Goal: Transaction & Acquisition: Purchase product/service

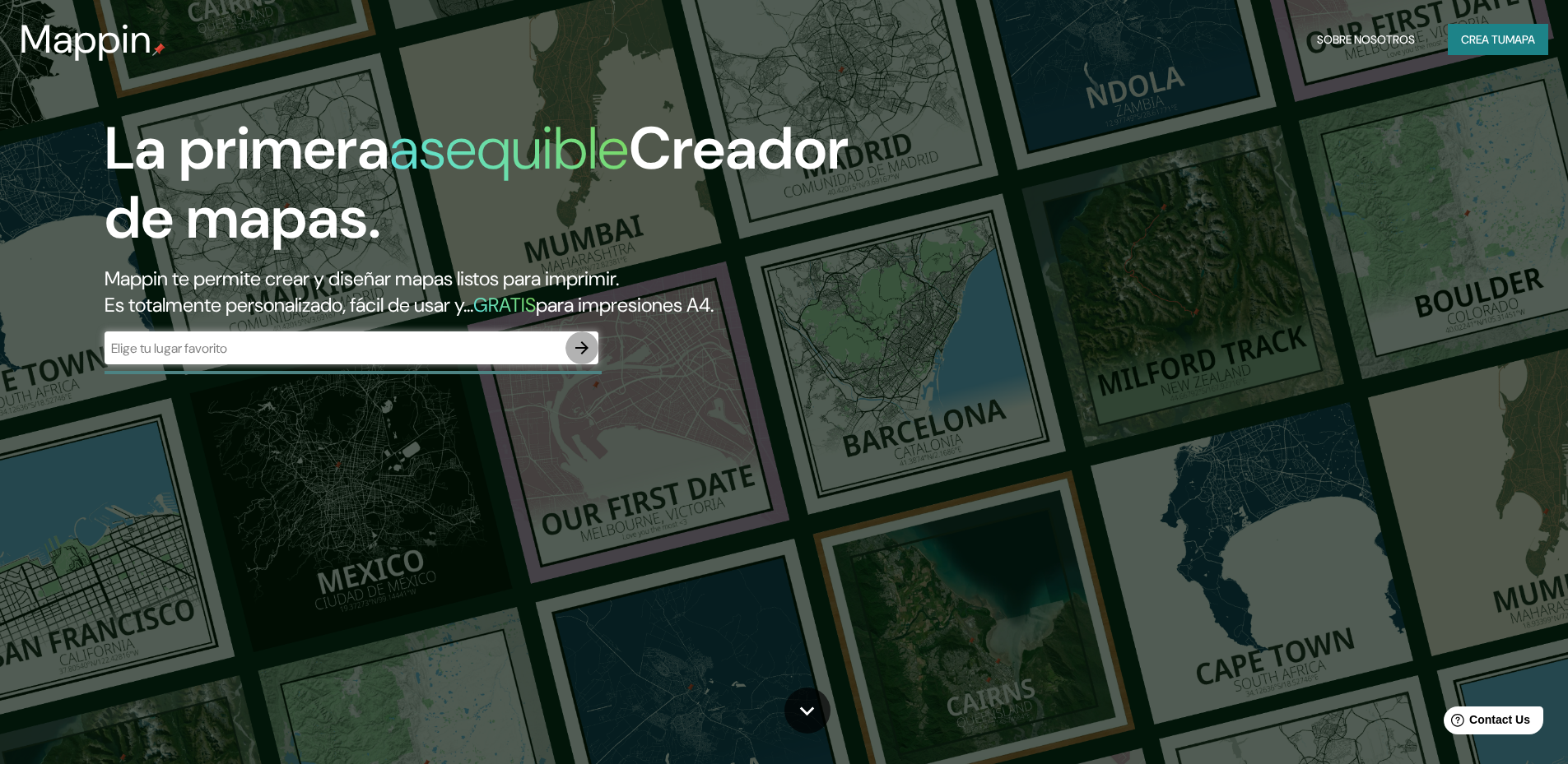
click at [577, 346] on icon "button" at bounding box center [582, 348] width 20 height 20
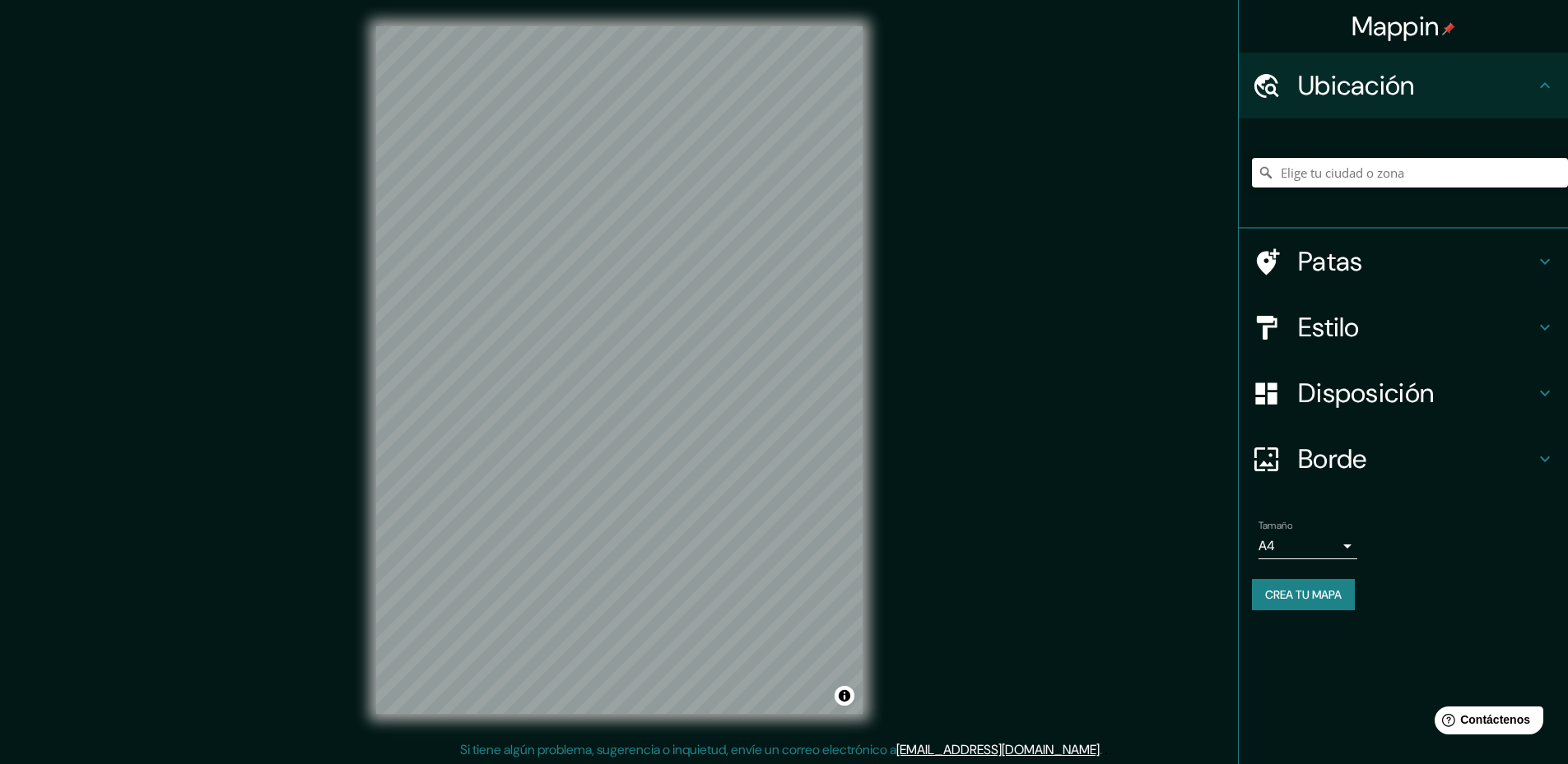
click at [1338, 172] on input "Elige tu ciudad o zona" at bounding box center [1410, 173] width 316 height 30
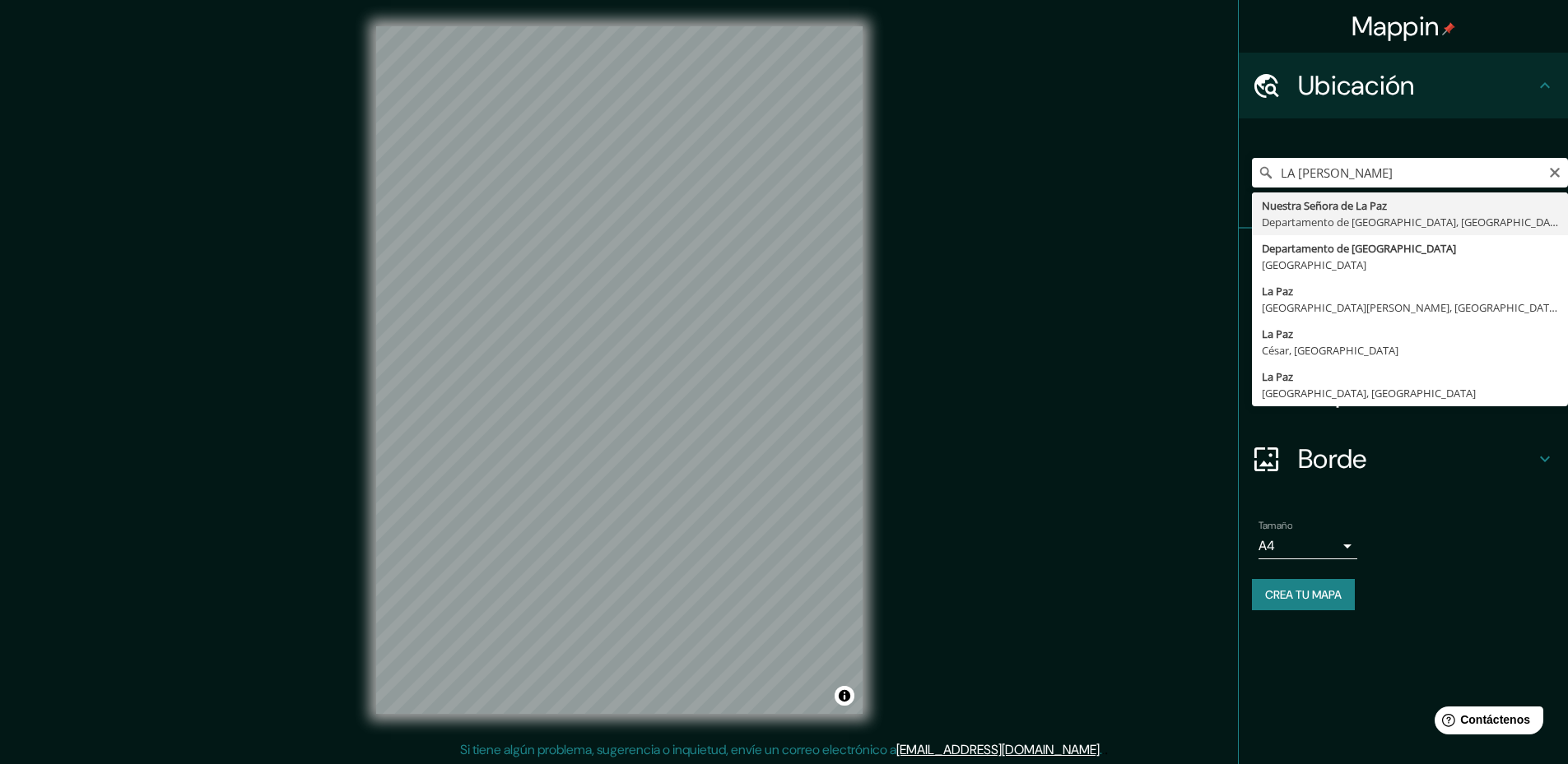
type input "Nuestra Señora de La Paz, Departamento de La Paz, Bolivia"
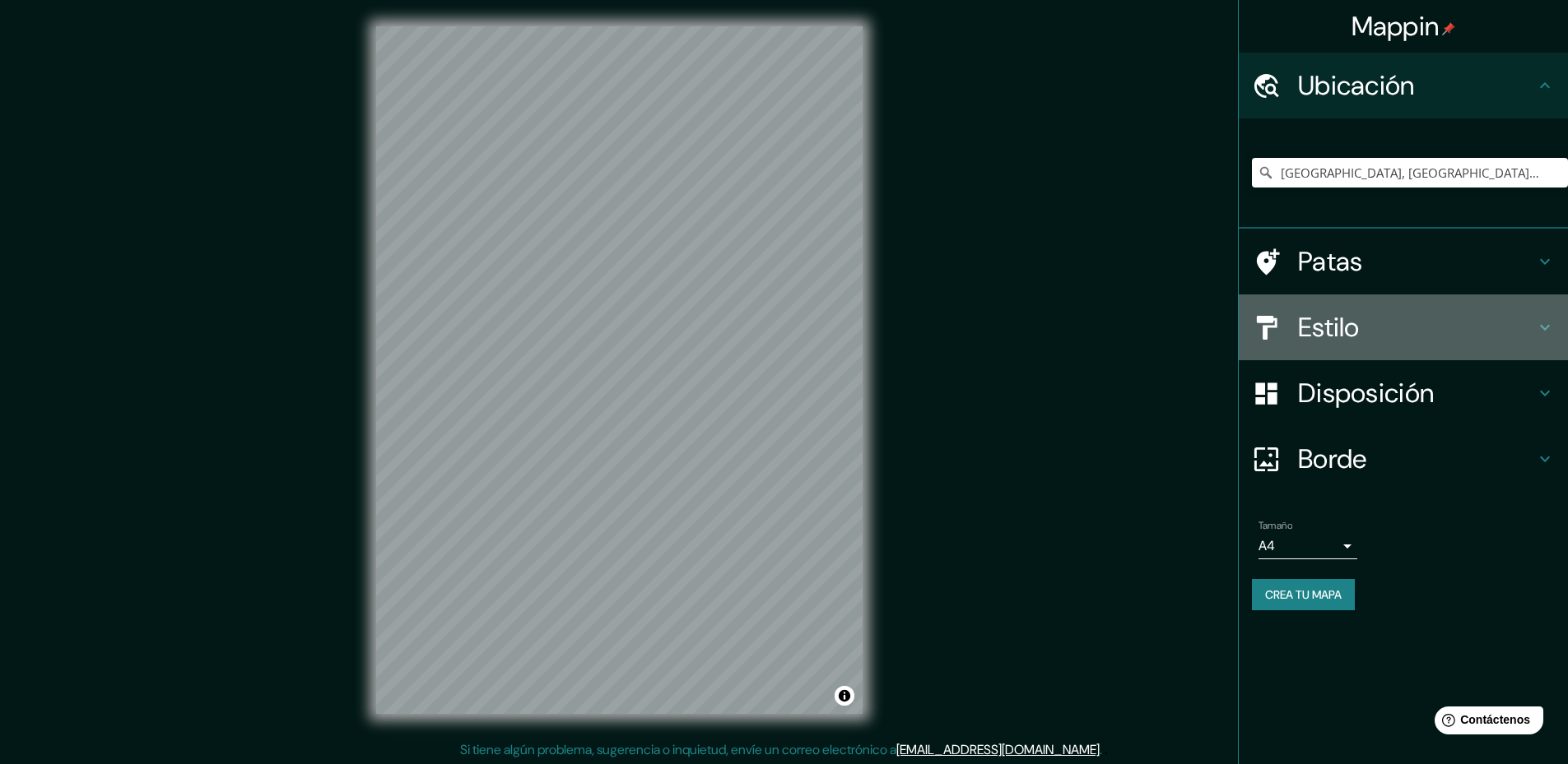
click at [1395, 322] on h4 "Estilo" at bounding box center [1416, 328] width 237 height 33
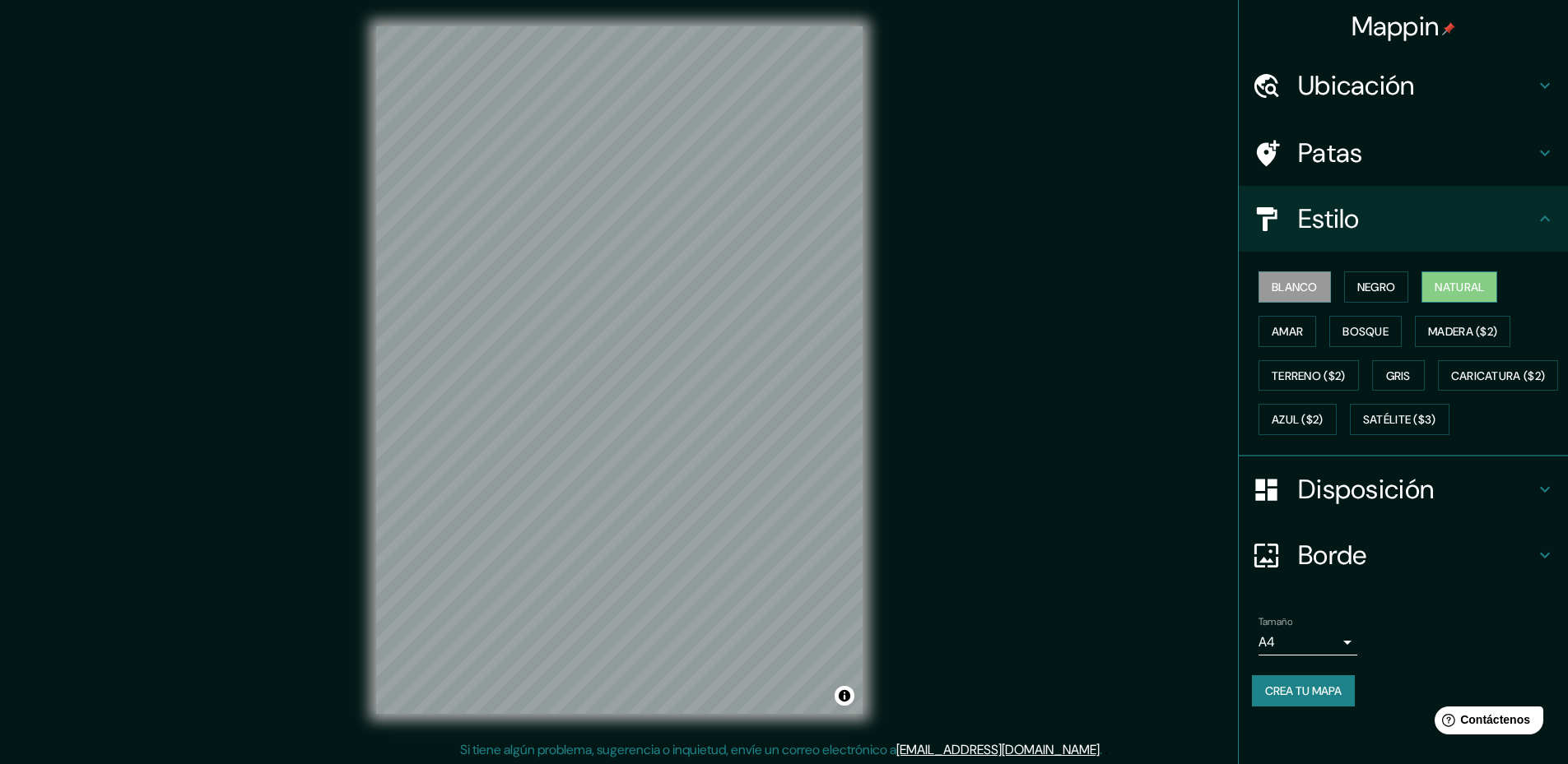
click at [1447, 287] on font "Natural" at bounding box center [1459, 287] width 50 height 14
click at [1302, 332] on button "Amar" at bounding box center [1287, 331] width 58 height 31
click at [1356, 333] on font "Bosque" at bounding box center [1365, 331] width 46 height 14
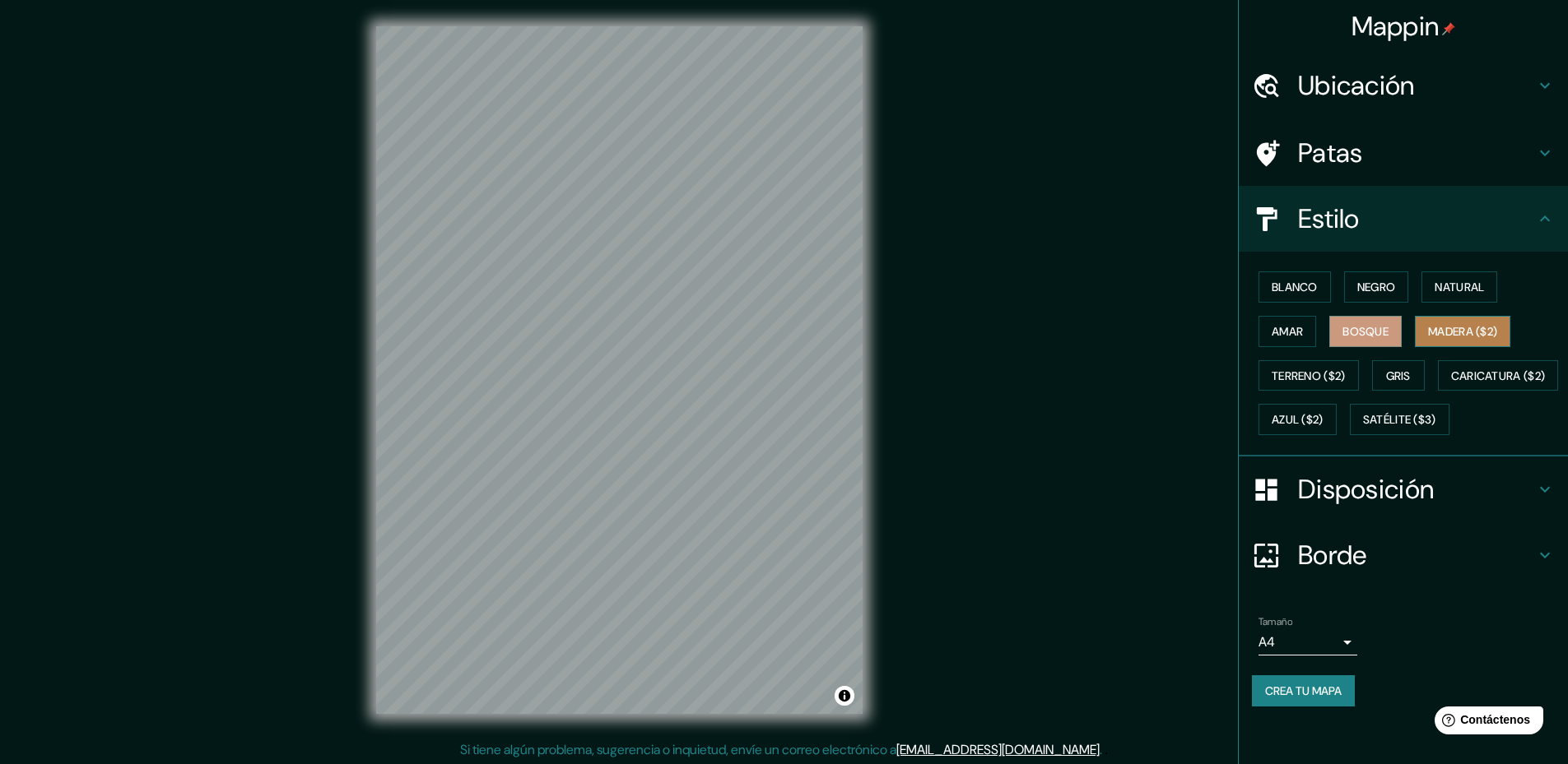
click at [1429, 332] on font "Madera ($2)" at bounding box center [1462, 331] width 69 height 14
click at [1272, 382] on font "Terreno ($2)" at bounding box center [1309, 376] width 74 height 14
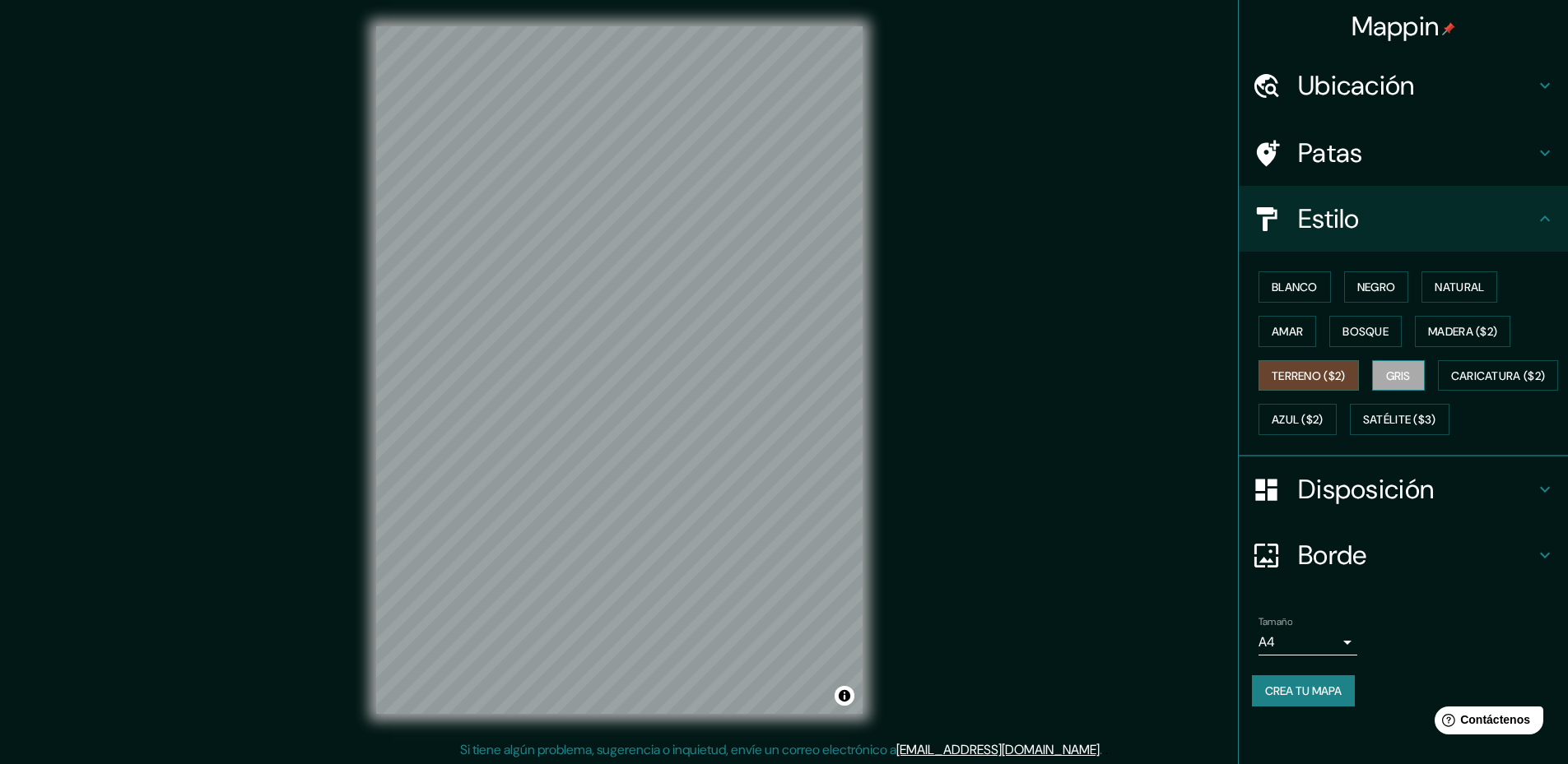
click at [1397, 370] on font "Gris" at bounding box center [1398, 376] width 24 height 14
click at [1451, 383] on font "Caricatura ($2)" at bounding box center [1498, 376] width 95 height 14
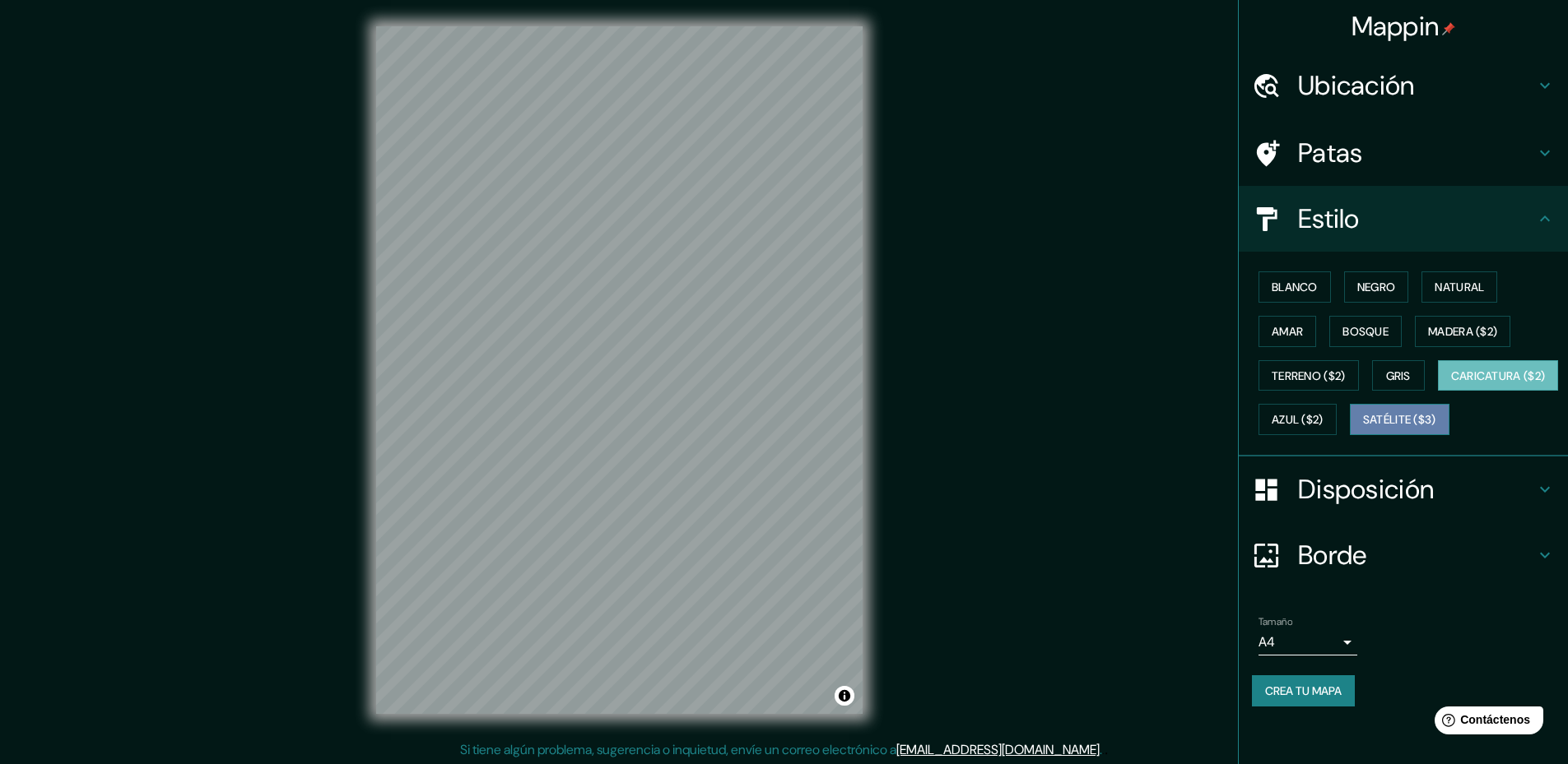
click at [1363, 427] on font "Satélite ($3)" at bounding box center [1399, 420] width 73 height 14
click at [1286, 293] on font "Blanco" at bounding box center [1294, 287] width 46 height 14
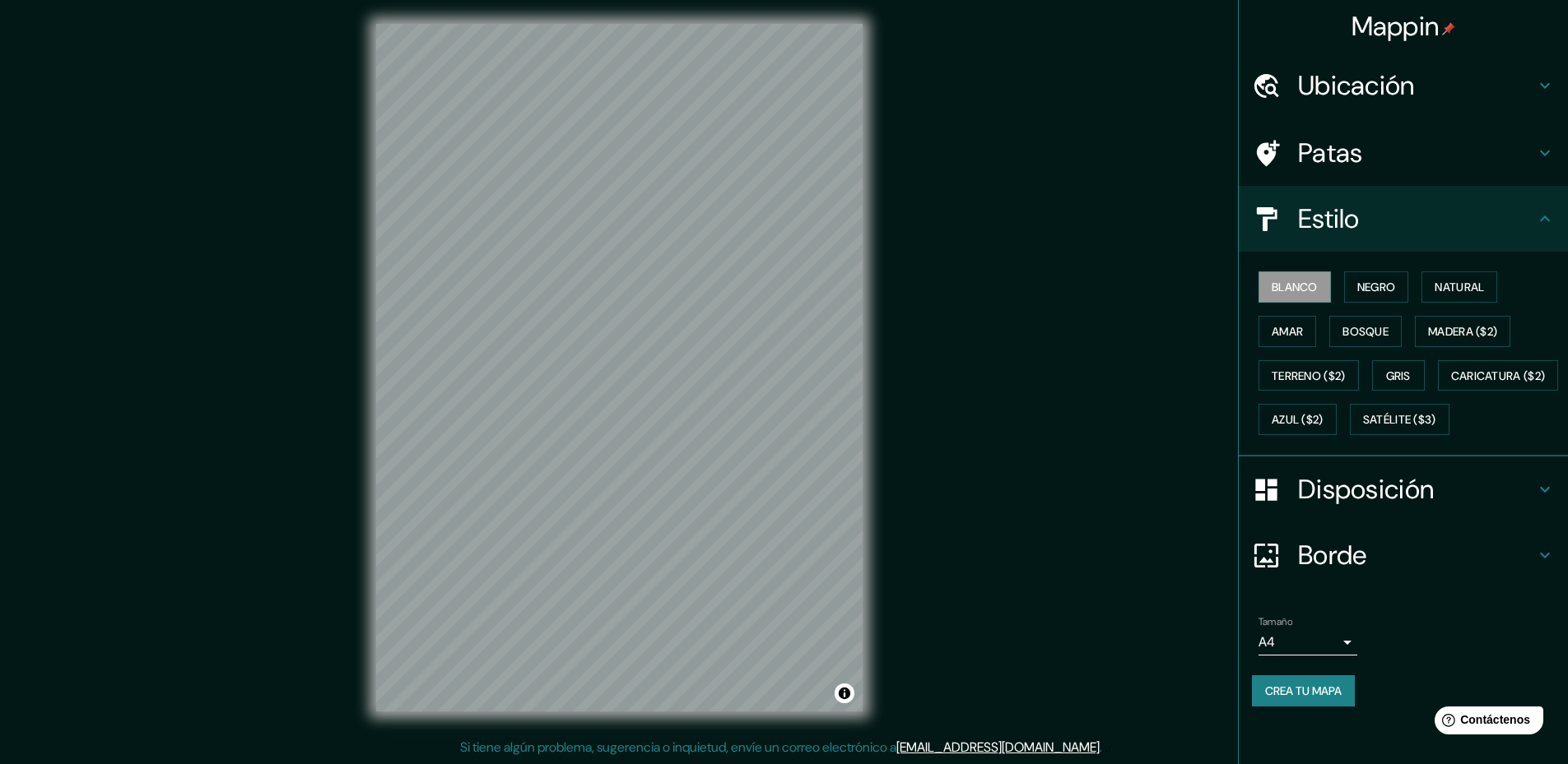
scroll to position [5, 0]
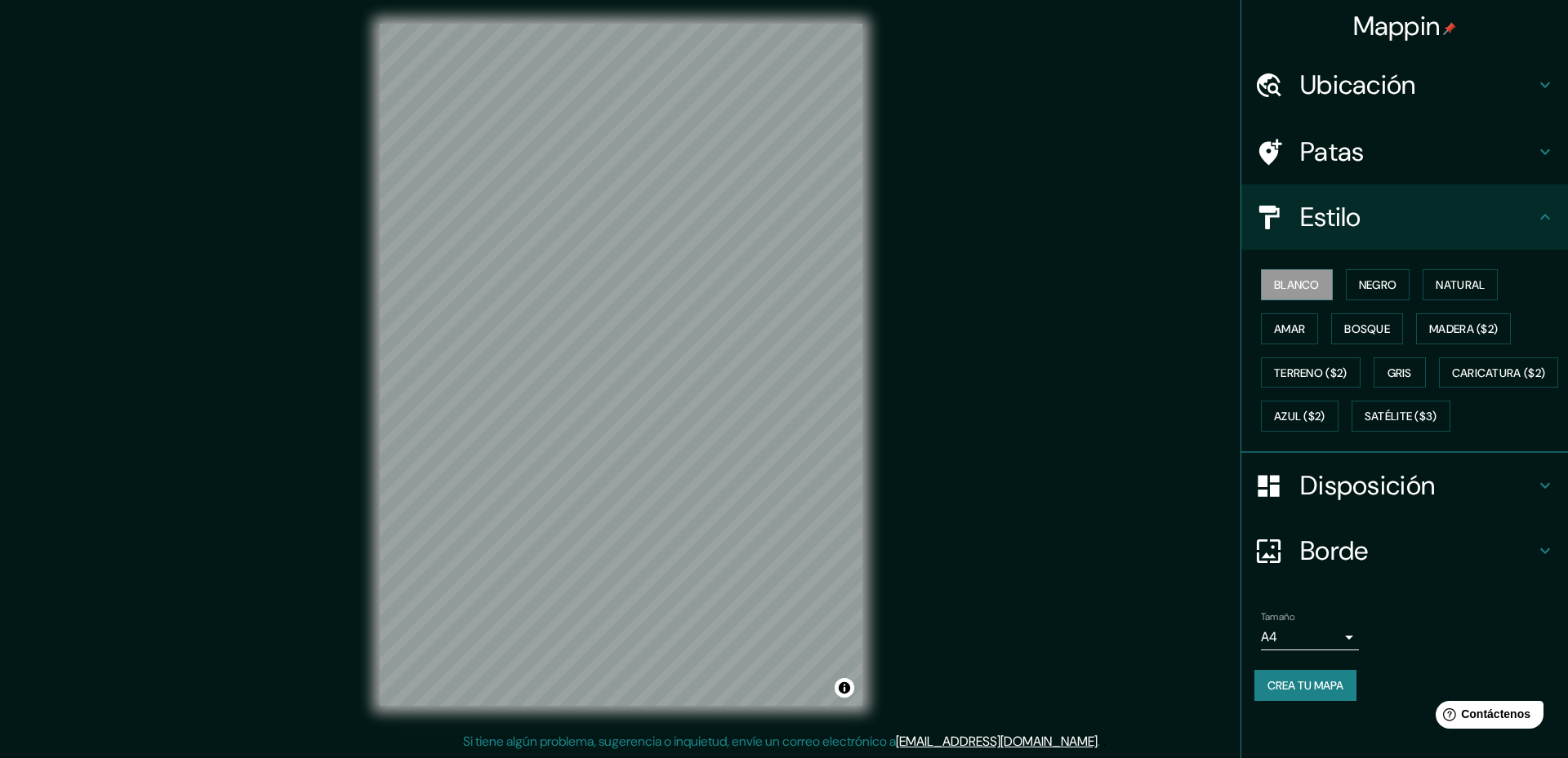
click at [1328, 672] on body "Mappin Ubicación Nuestra Señora de La Paz, Departamento de La Paz, Bolivia Pata…" at bounding box center [784, 376] width 1568 height 758
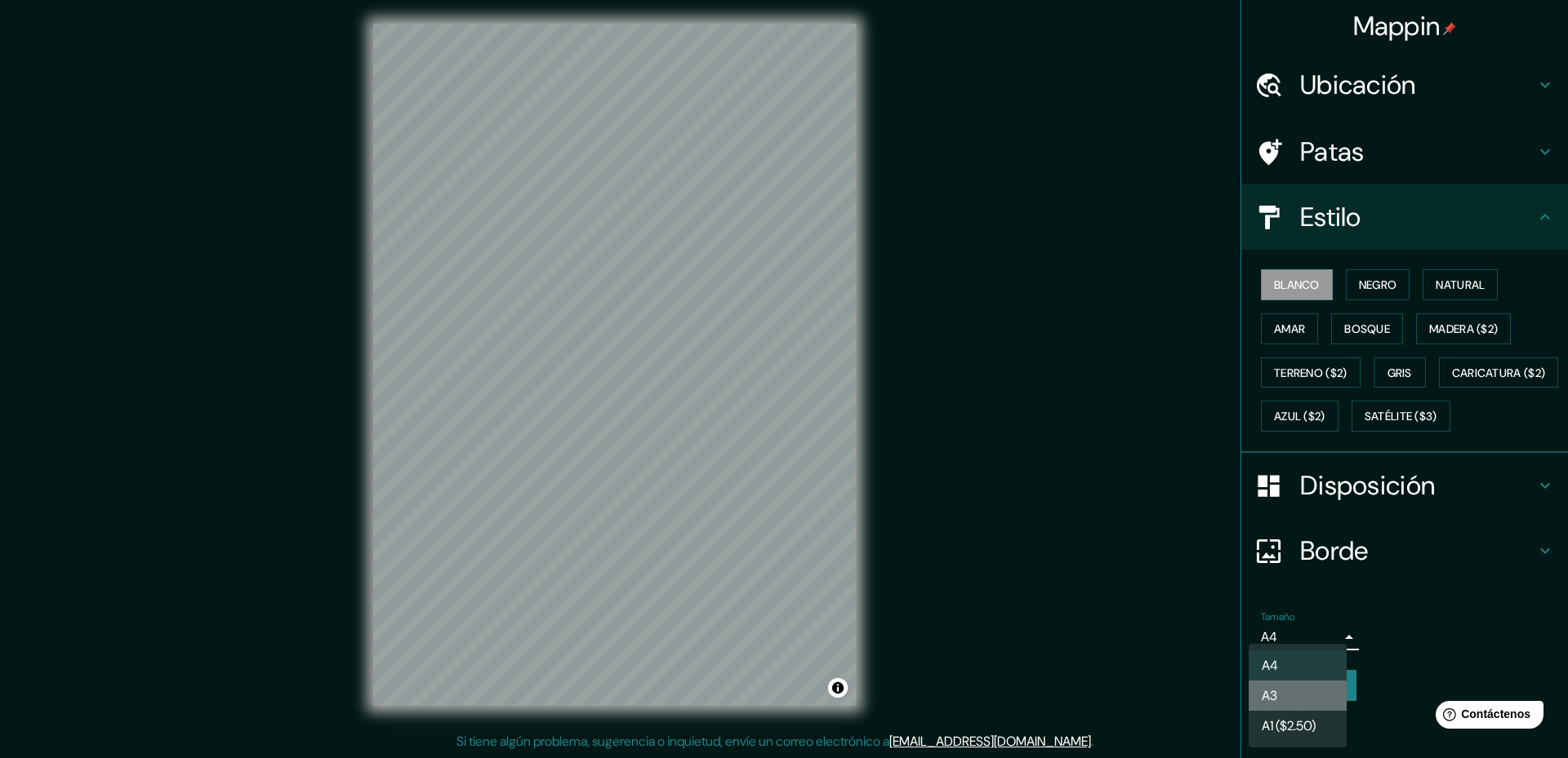
click at [1305, 701] on li "A3" at bounding box center [1297, 696] width 98 height 30
click at [1322, 670] on body "Mappin Ubicación Nuestra Señora de La Paz, Departamento de La Paz, Bolivia Pata…" at bounding box center [784, 376] width 1568 height 758
click at [1312, 662] on li "A4" at bounding box center [1297, 666] width 98 height 30
type input "single"
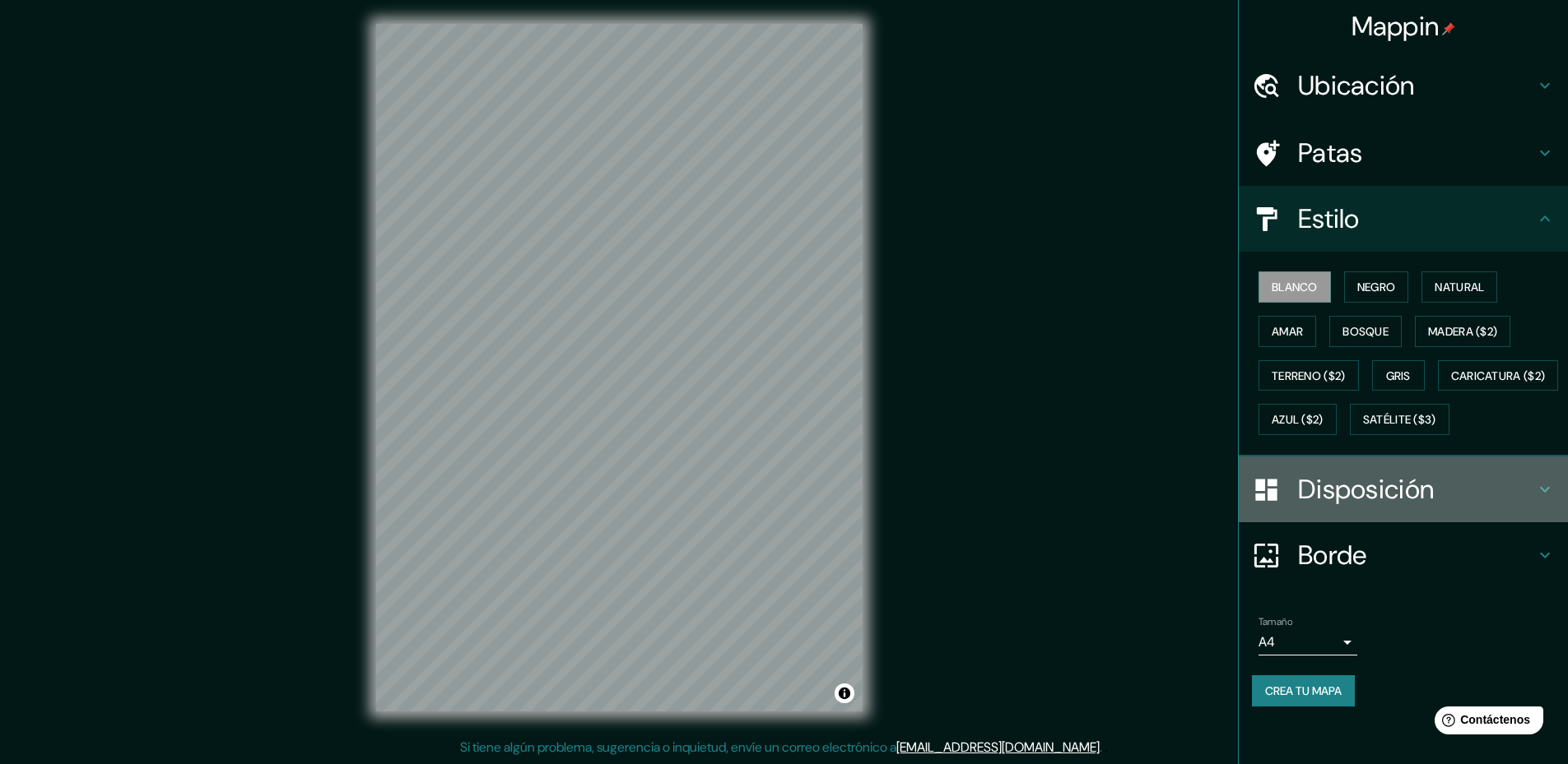
click at [1351, 507] on font "Disposición" at bounding box center [1365, 490] width 136 height 34
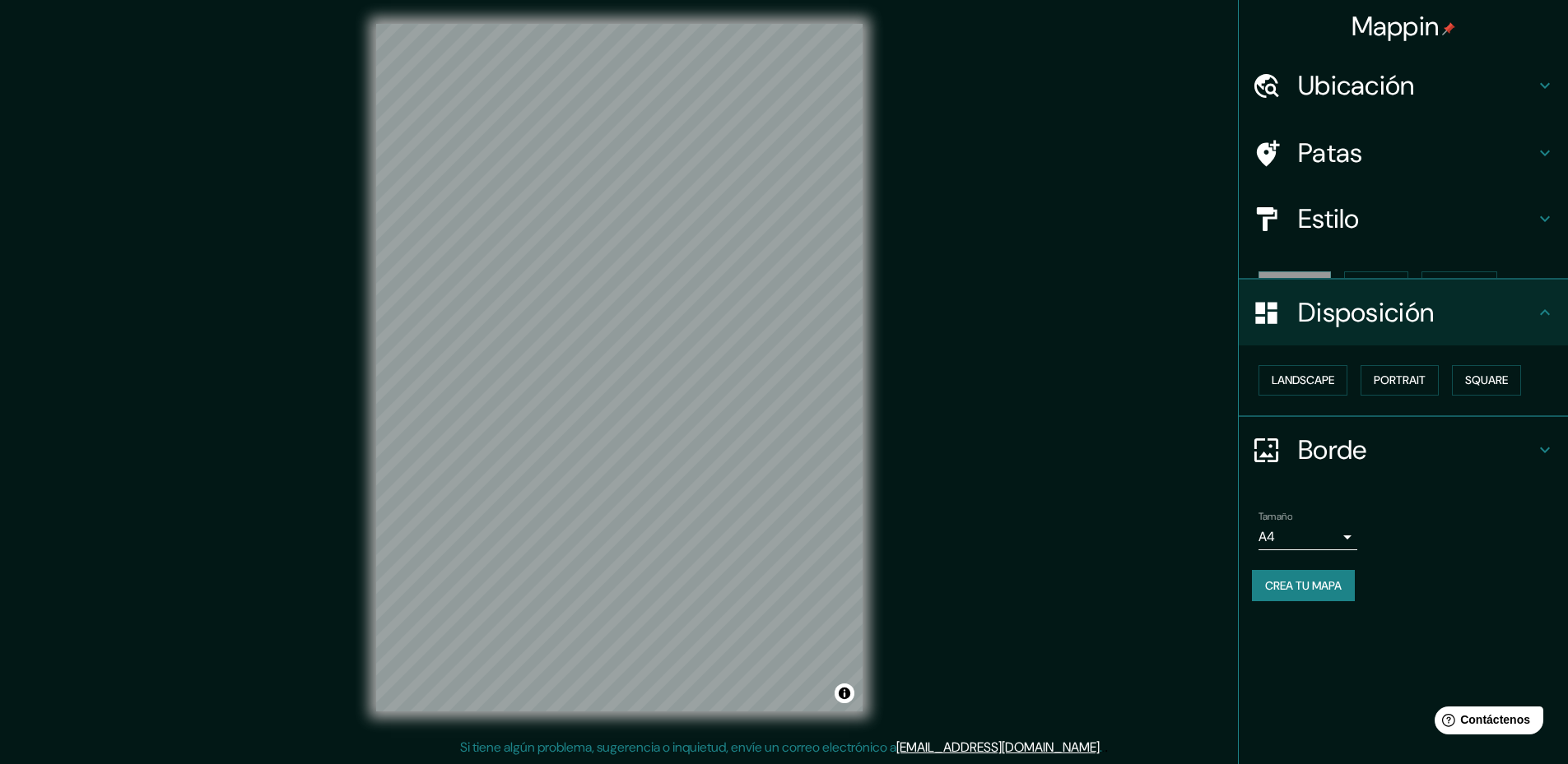
scroll to position [0, 0]
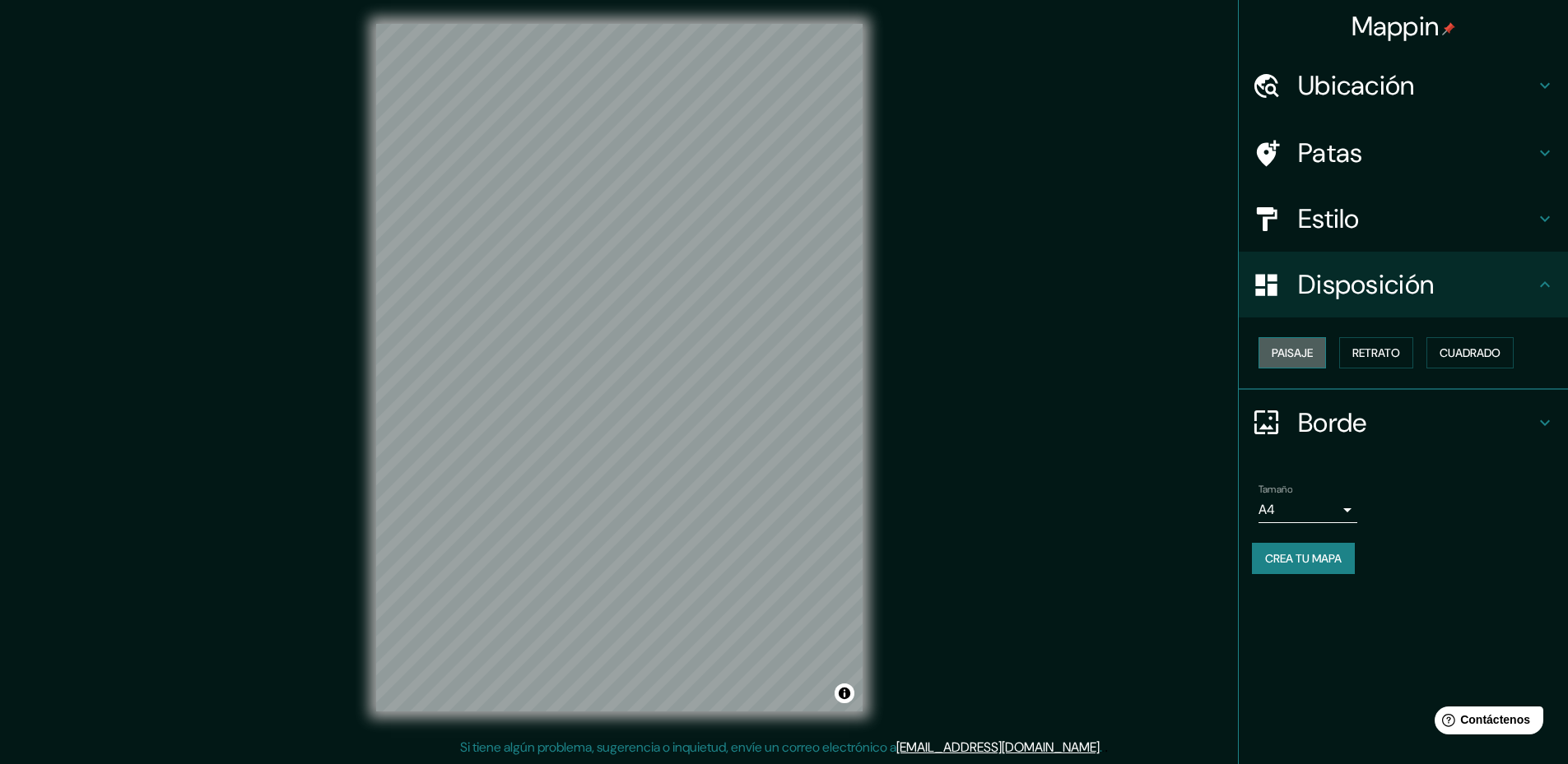
click at [1287, 343] on font "Paisaje" at bounding box center [1293, 353] width 41 height 22
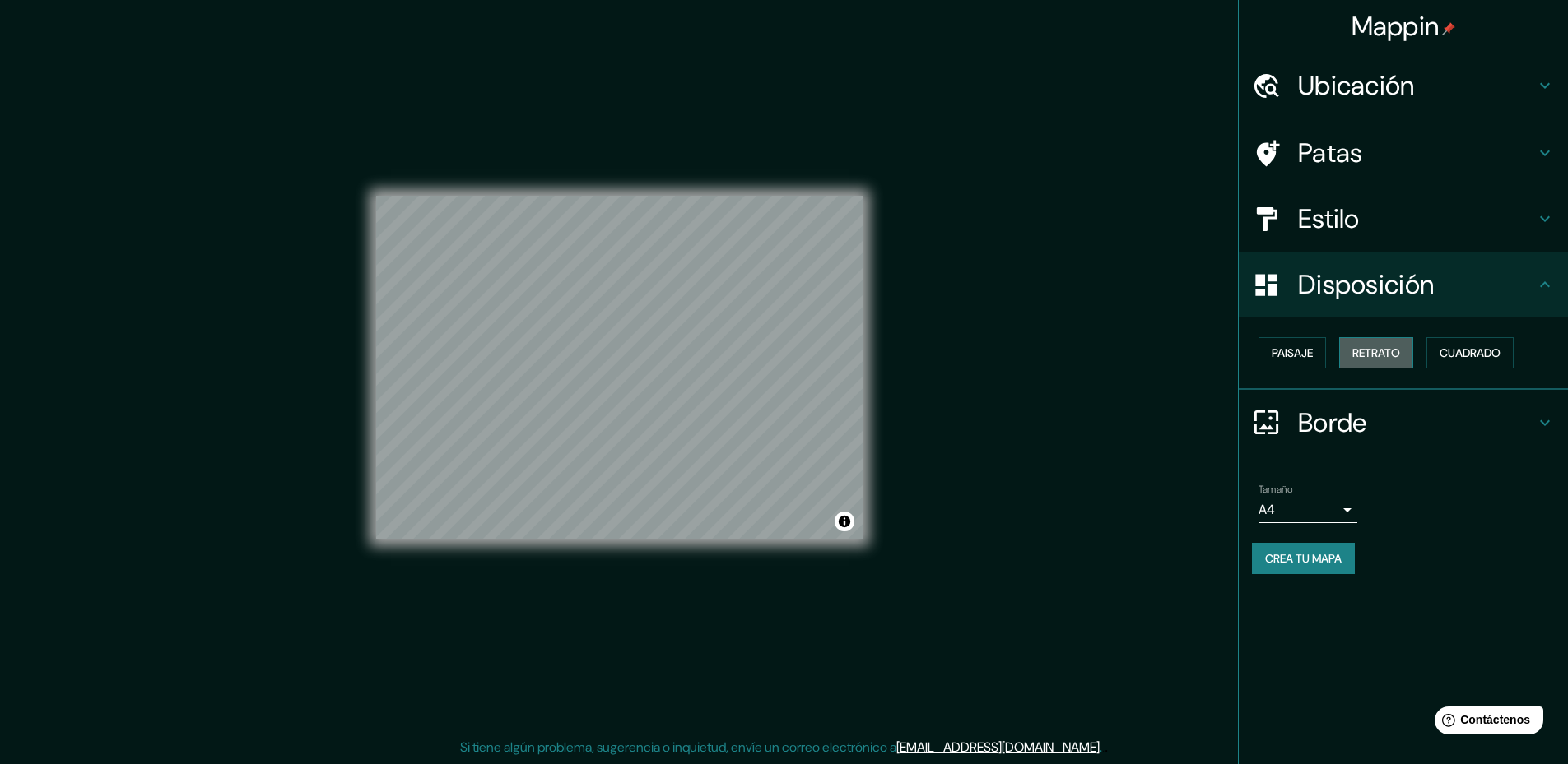
click at [1370, 357] on font "Retrato" at bounding box center [1375, 353] width 48 height 14
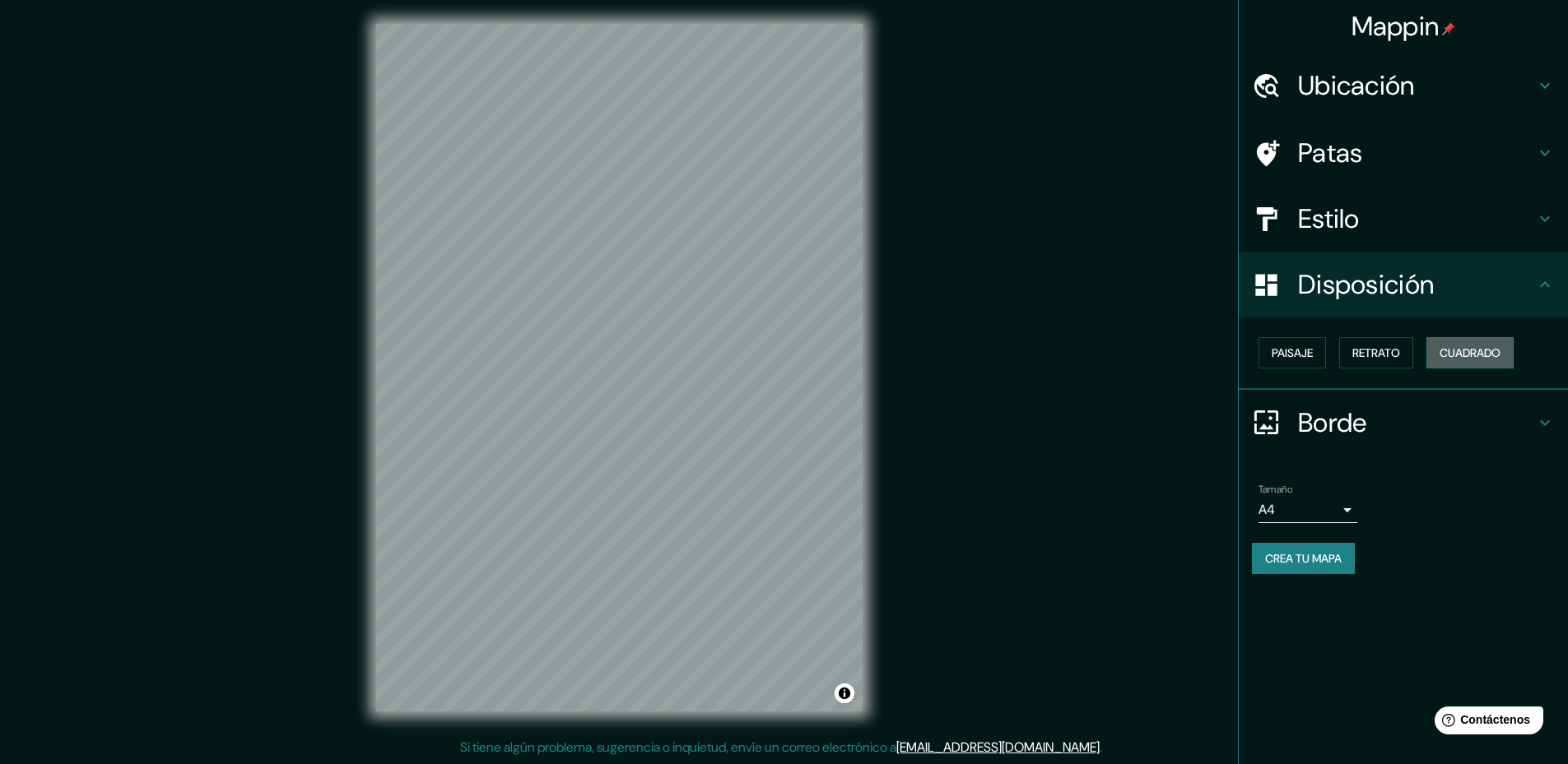
click at [1458, 357] on font "Cuadrado" at bounding box center [1470, 353] width 61 height 14
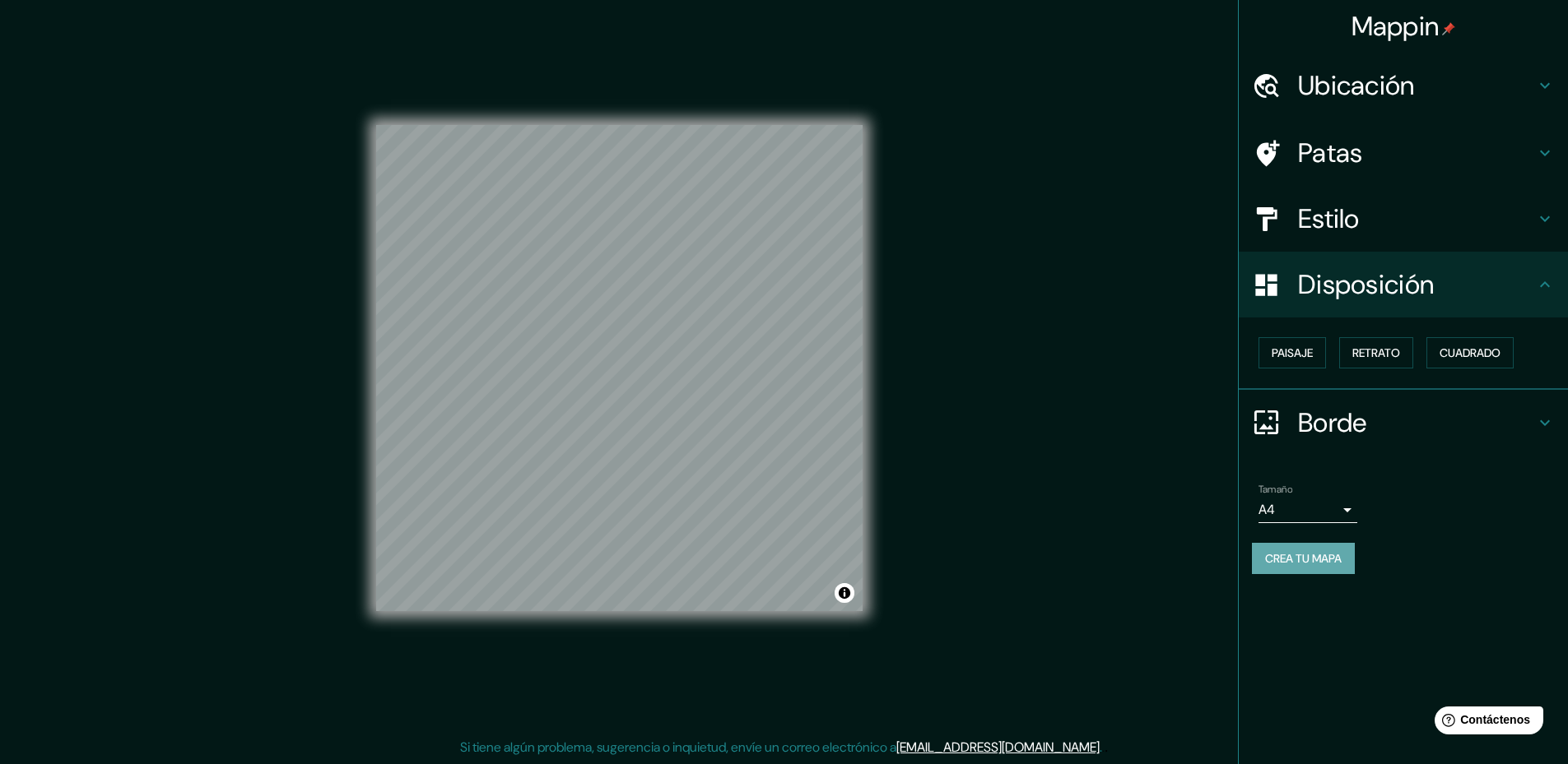
click at [1335, 565] on font "Crea tu mapa" at bounding box center [1302, 559] width 77 height 14
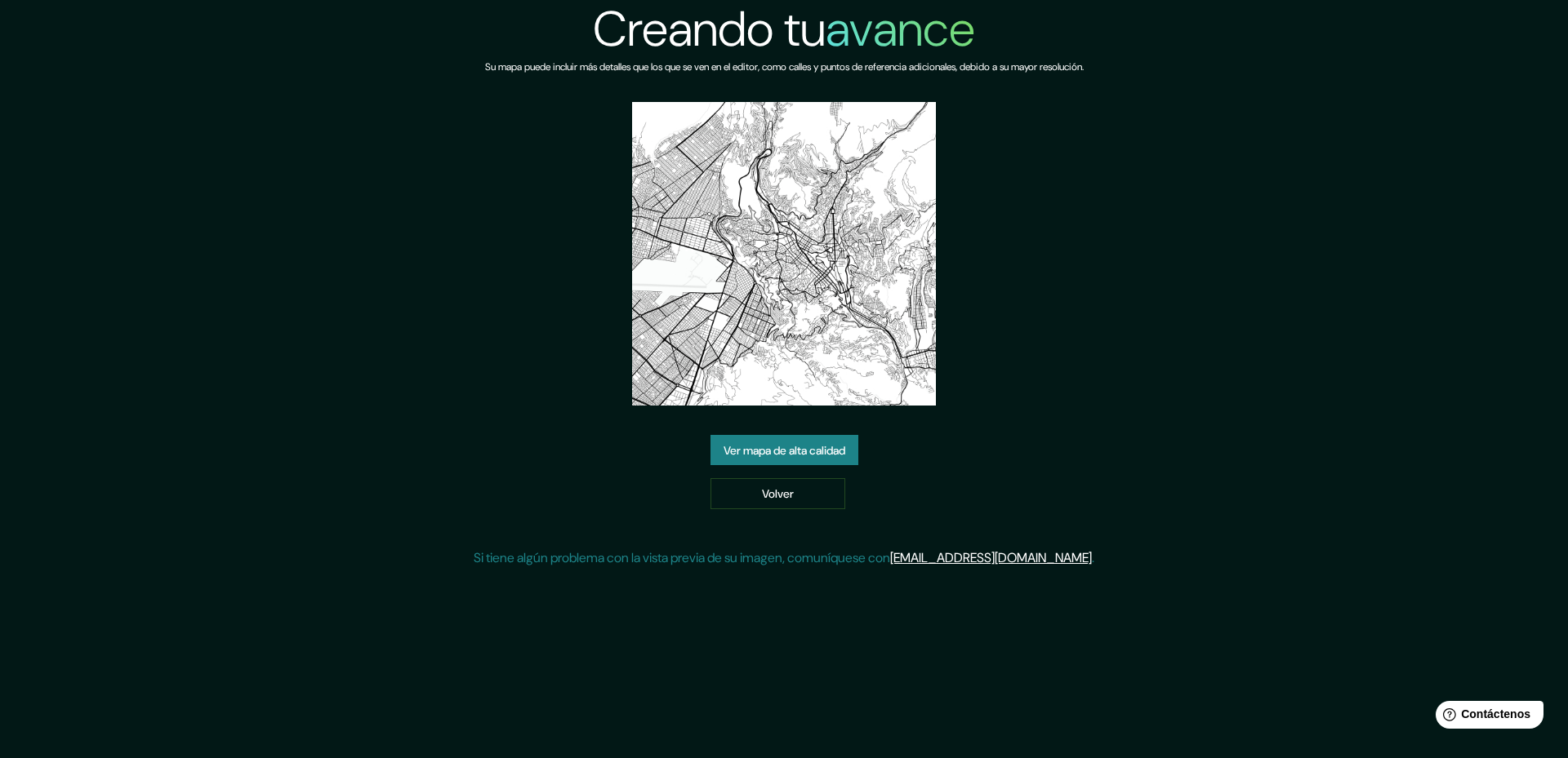
click at [855, 250] on img at bounding box center [784, 254] width 304 height 304
click at [828, 449] on font "Ver mapa de alta calidad" at bounding box center [784, 451] width 121 height 14
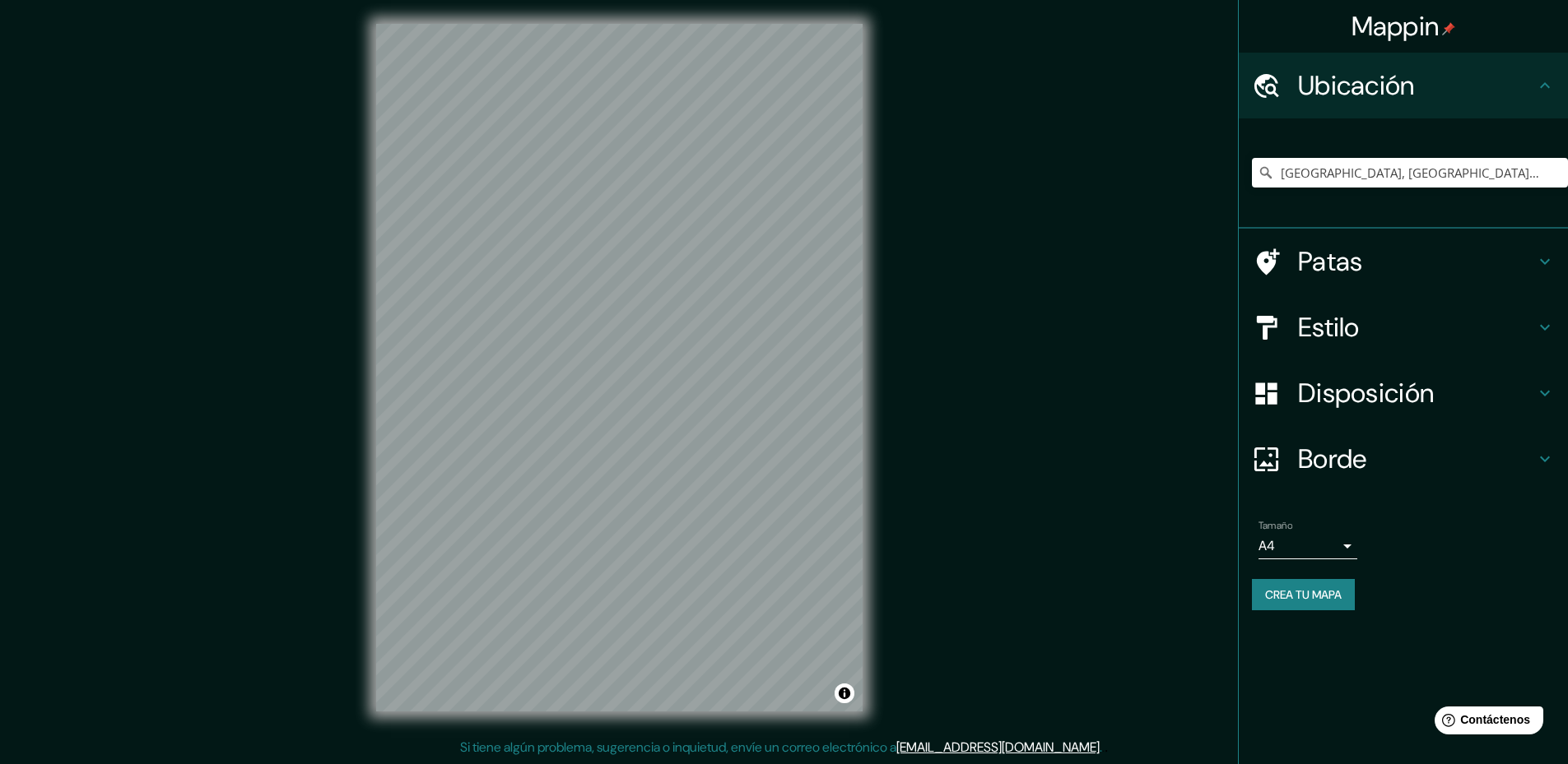
click at [1437, 187] on div "[GEOGRAPHIC_DATA], [GEOGRAPHIC_DATA], [GEOGRAPHIC_DATA]" at bounding box center [1410, 172] width 316 height 82
click at [1442, 157] on div "[GEOGRAPHIC_DATA], [GEOGRAPHIC_DATA], [GEOGRAPHIC_DATA]" at bounding box center [1410, 172] width 316 height 82
drag, startPoint x: 1453, startPoint y: 173, endPoint x: 1235, endPoint y: 173, distance: 218.0
click at [1235, 173] on div "Mappin Ubicación Nuestra Señora de La Paz, Departamento de La Paz, Bolivia Pata…" at bounding box center [784, 381] width 1568 height 767
click at [1266, 175] on icon at bounding box center [1266, 173] width 12 height 12
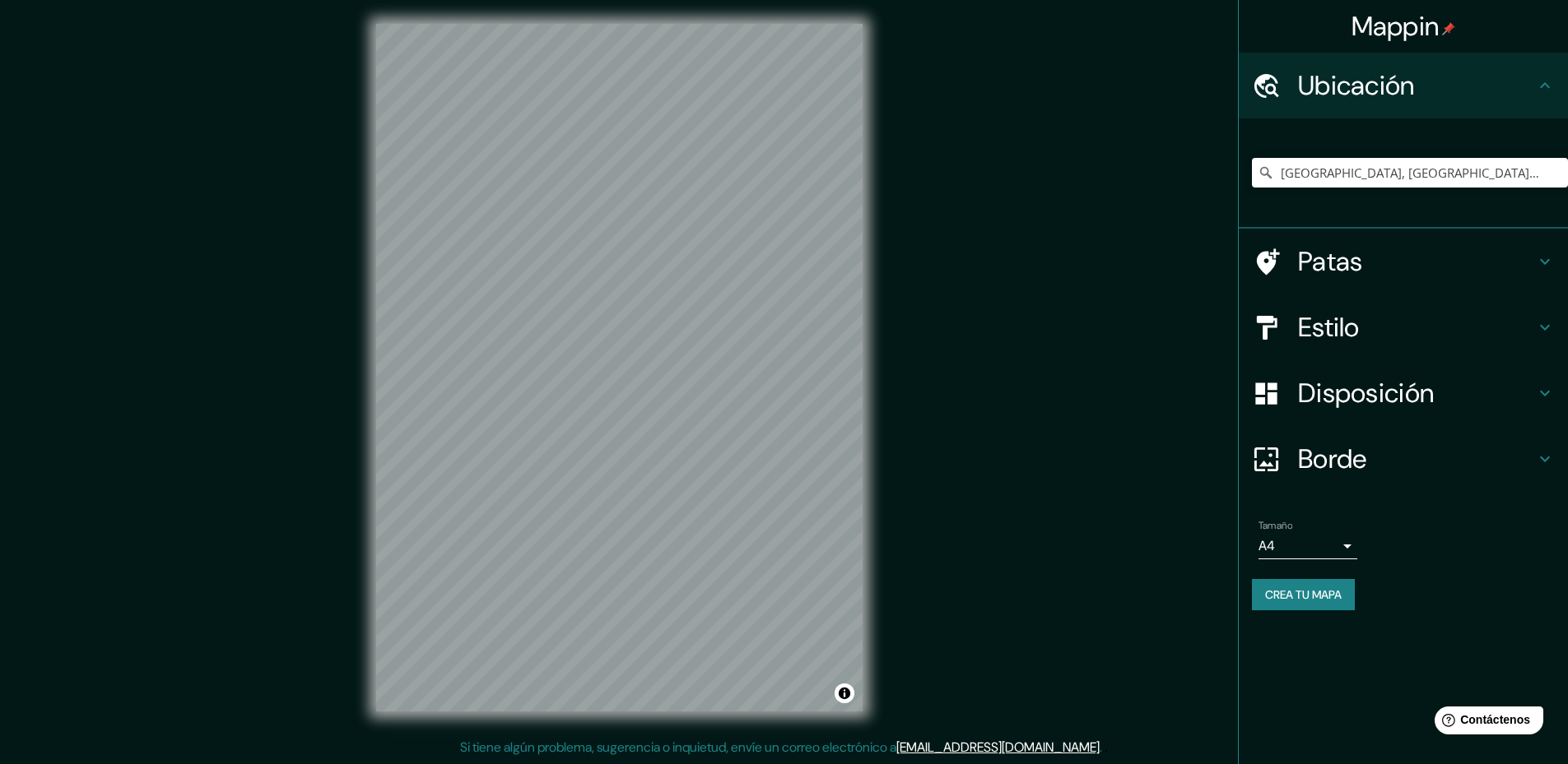
click at [1266, 175] on icon at bounding box center [1266, 173] width 12 height 12
drag, startPoint x: 1276, startPoint y: 166, endPoint x: 1580, endPoint y: 181, distance: 304.4
click at [1567, 181] on html "Mappin Ubicación Nuestra Señora de La Paz, Departamento de La Paz, Bolivia Pata…" at bounding box center [784, 379] width 1568 height 764
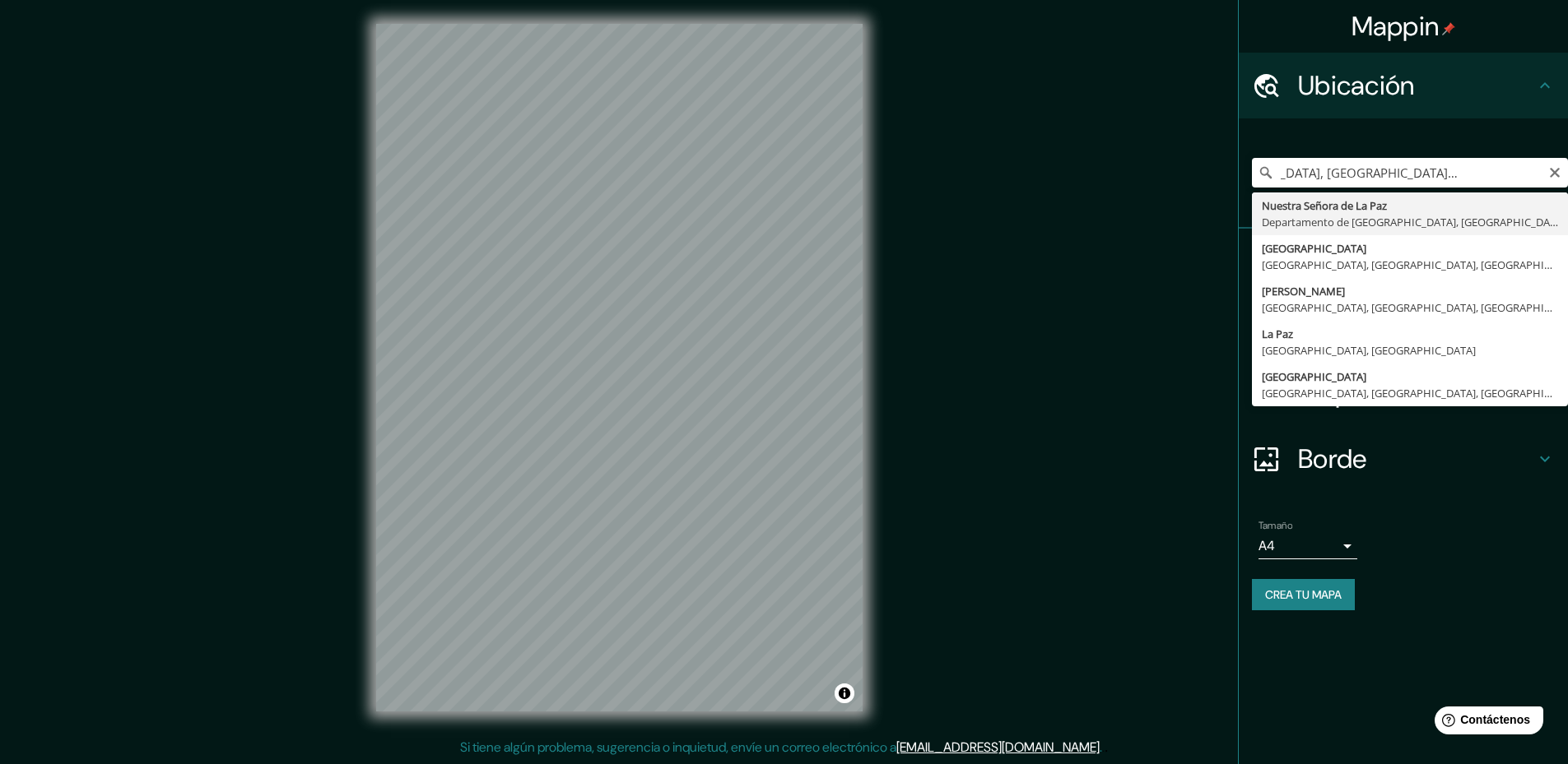
scroll to position [0, 0]
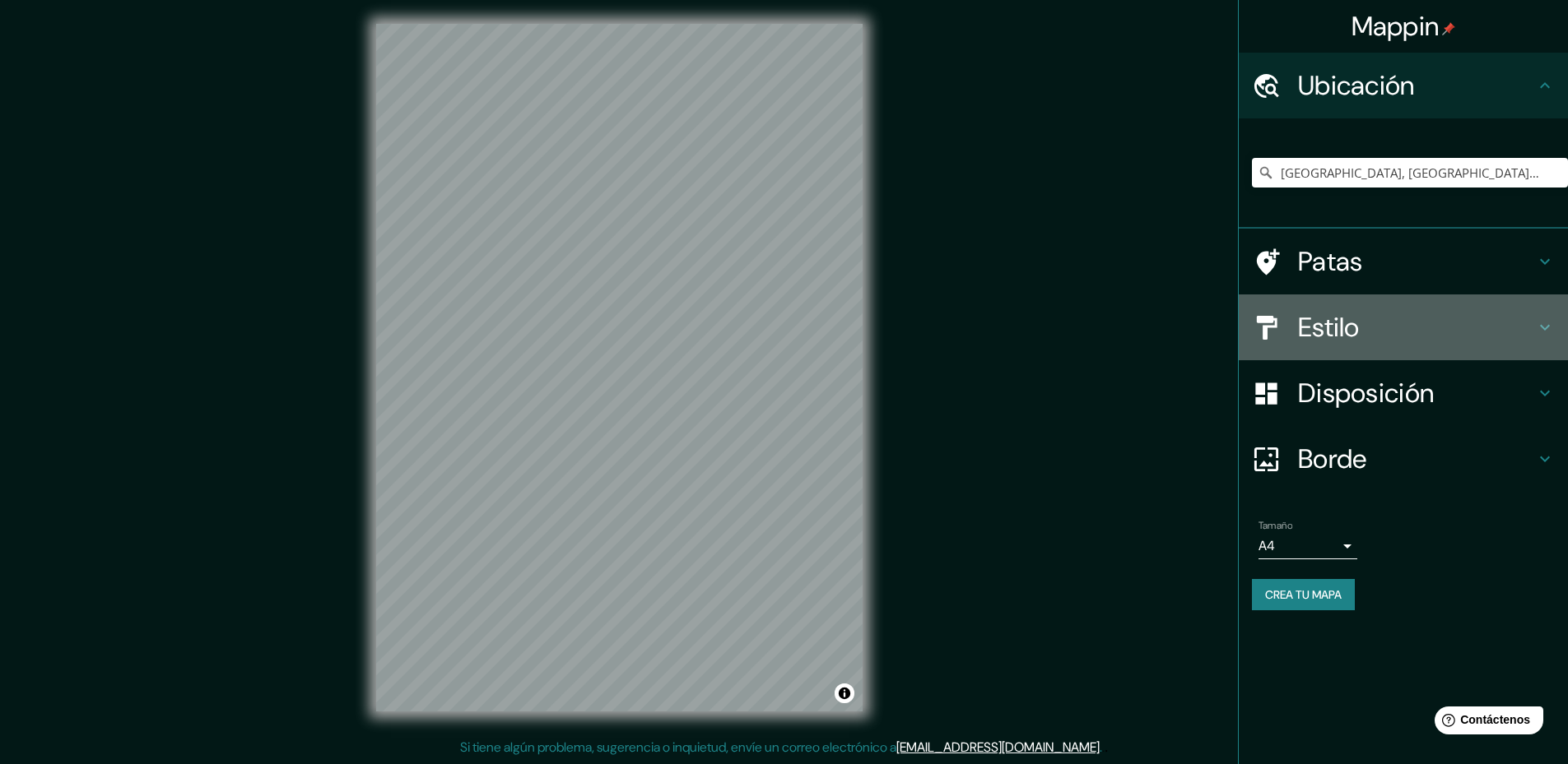
click at [1347, 329] on font "Estilo" at bounding box center [1329, 328] width 62 height 34
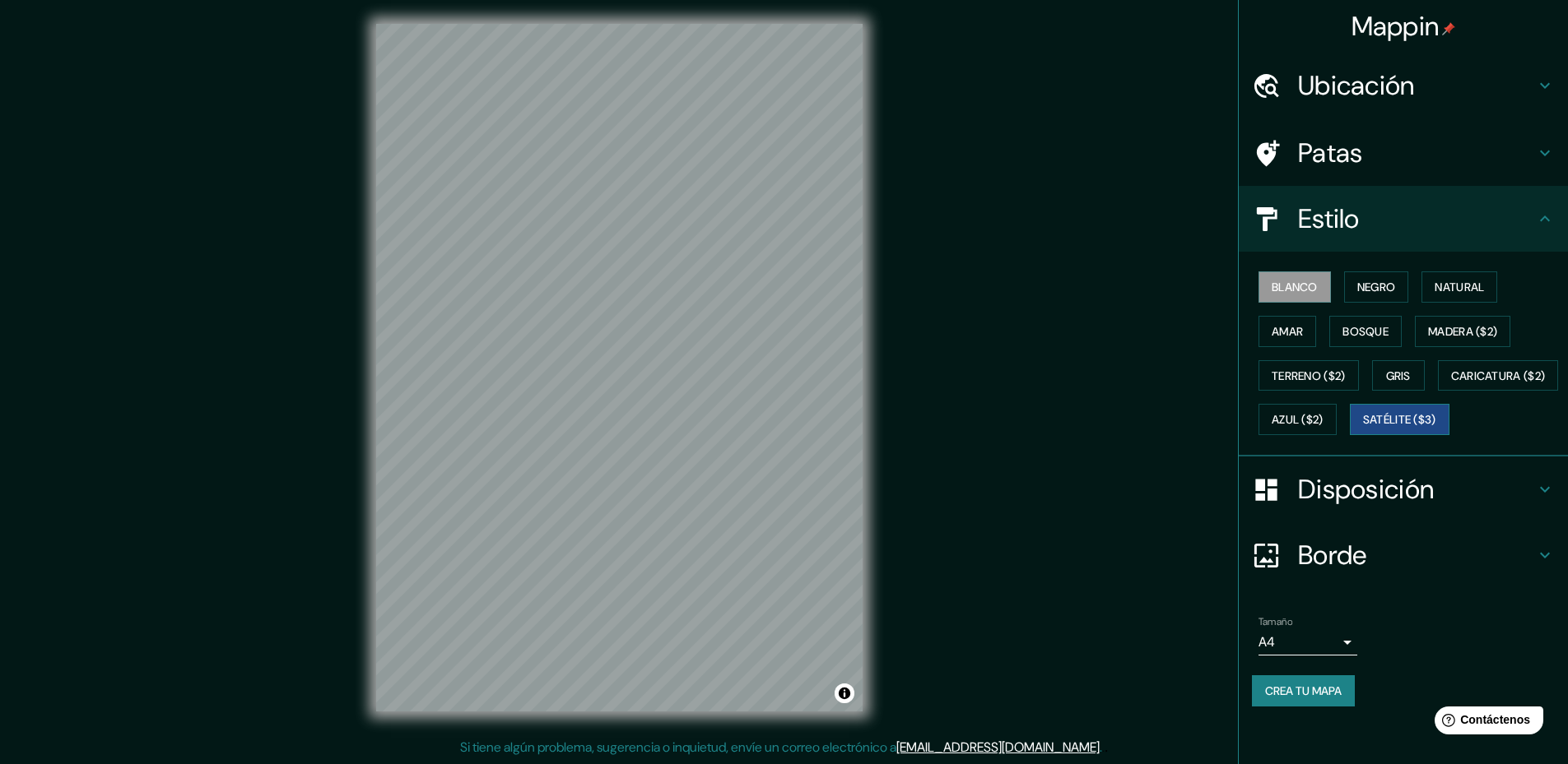
click at [1363, 430] on font "Satélite ($3)" at bounding box center [1399, 419] width 73 height 22
click at [1346, 507] on font "Disposición" at bounding box center [1365, 490] width 136 height 34
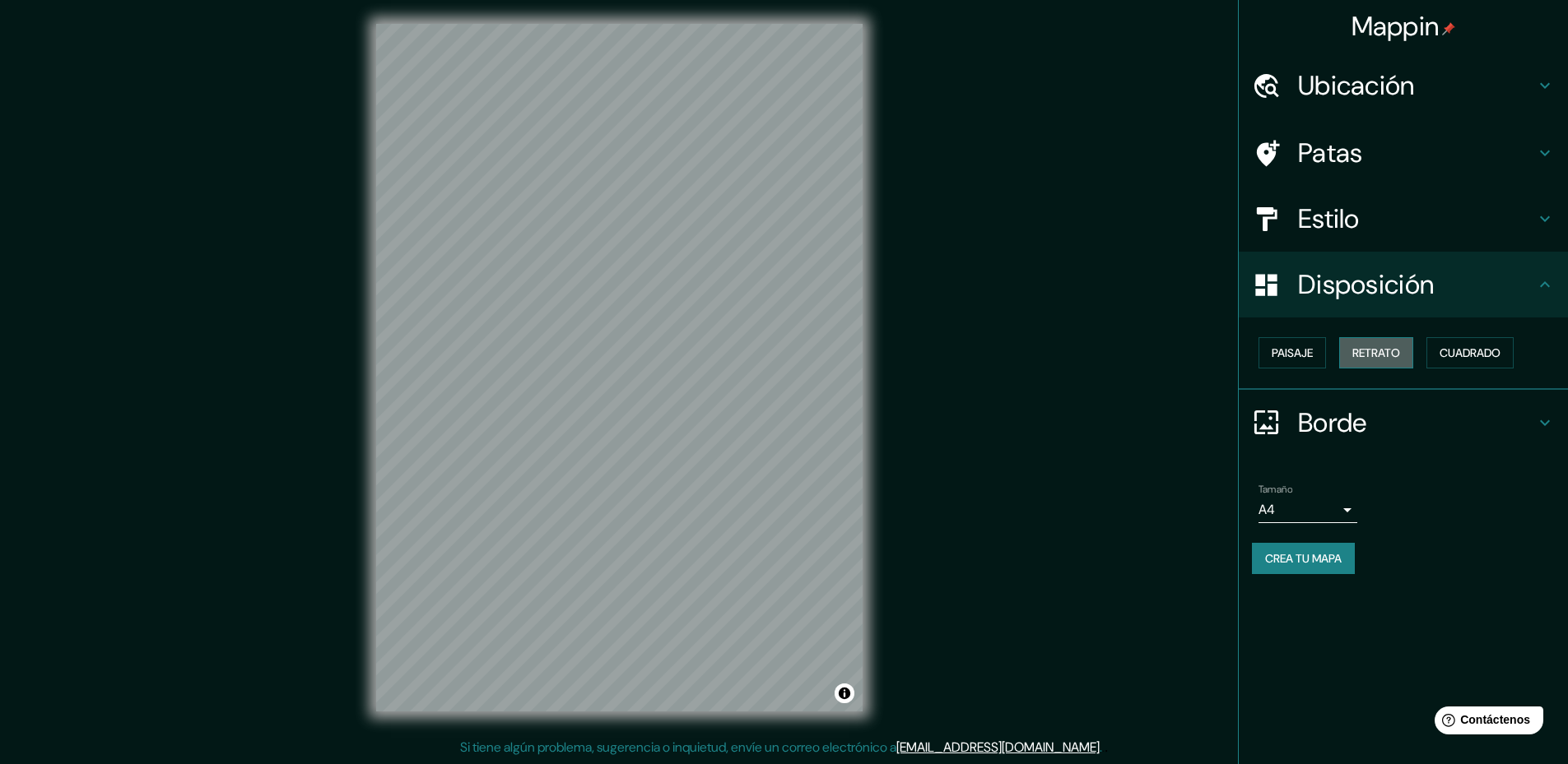
click at [1398, 356] on font "Retrato" at bounding box center [1375, 353] width 48 height 14
click at [1452, 355] on font "Cuadrado" at bounding box center [1470, 353] width 61 height 14
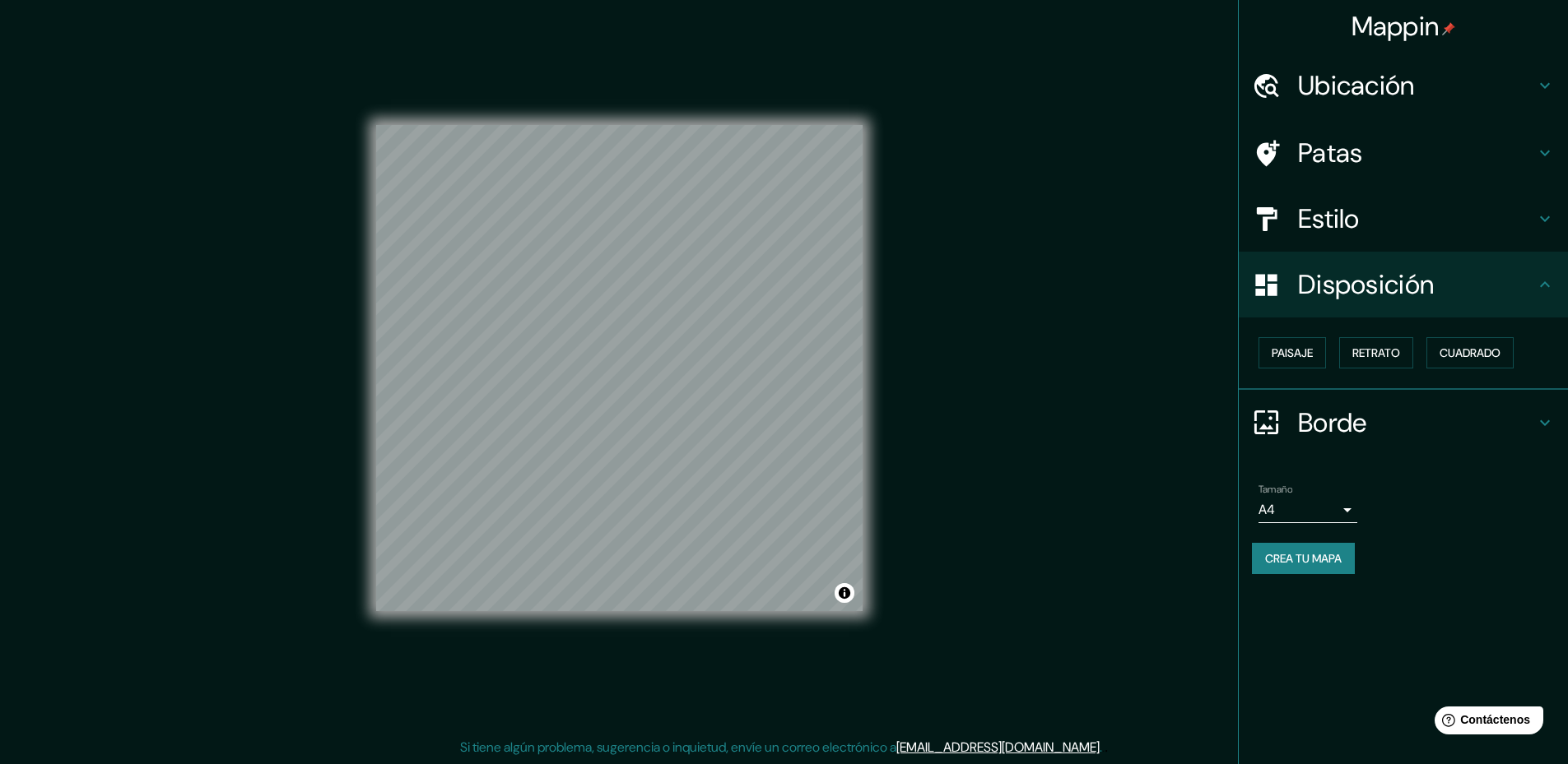
click at [949, 313] on div "Mappin Ubicación Nuestra Señora de La Paz, Departamento de La Paz, Bolivia Pata…" at bounding box center [784, 381] width 1568 height 767
drag, startPoint x: 862, startPoint y: 353, endPoint x: 1023, endPoint y: 359, distance: 161.1
click at [1023, 359] on div "Mappin Ubicación Nuestra Señora de La Paz, Departamento de La Paz, Bolivia Pata…" at bounding box center [784, 381] width 1568 height 767
click at [1326, 562] on font "Crea tu mapa" at bounding box center [1302, 559] width 77 height 14
click at [1326, 562] on div "Crea tu mapa" at bounding box center [1403, 559] width 302 height 31
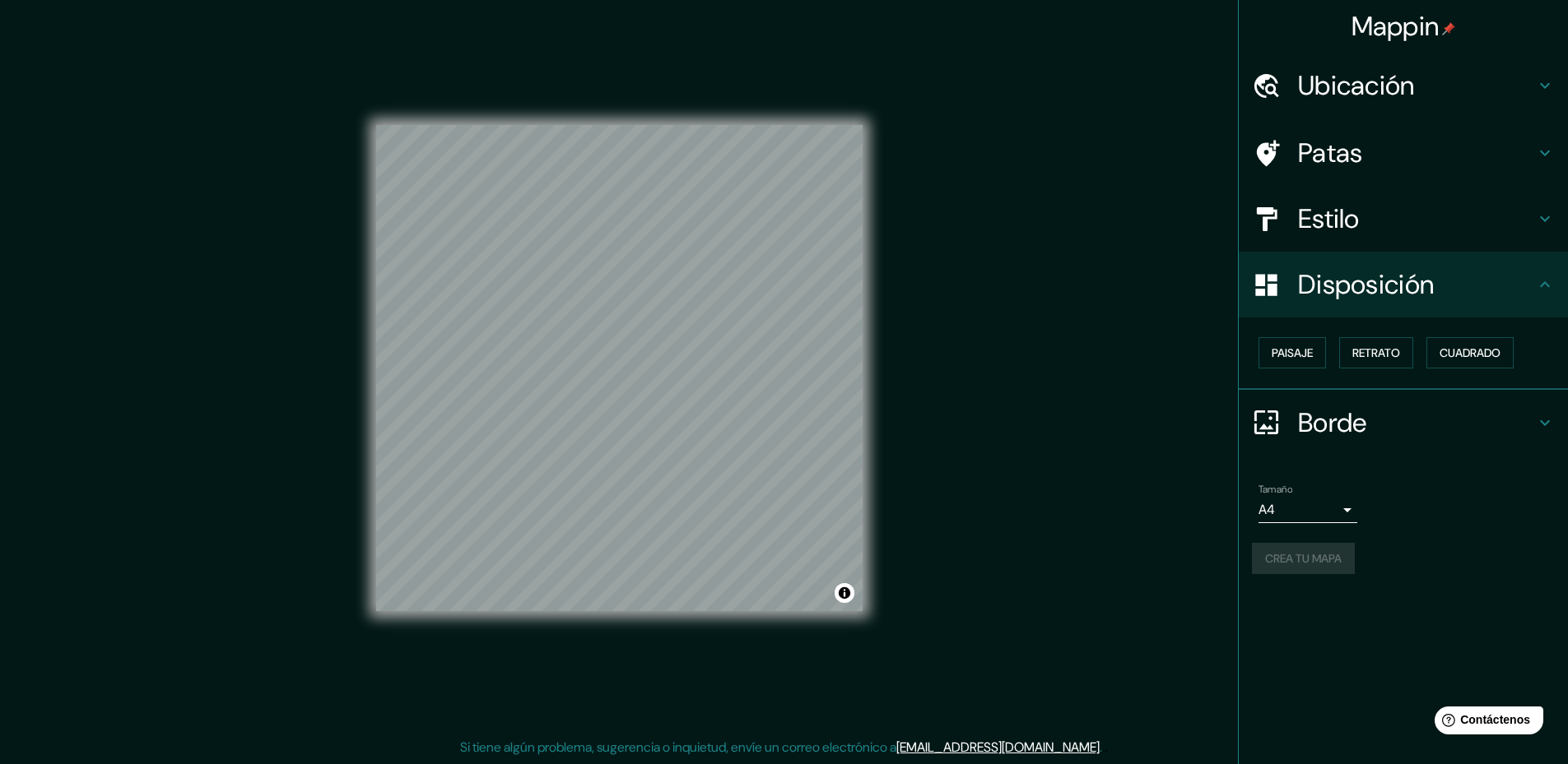
click at [1326, 562] on div "Crea tu mapa" at bounding box center [1403, 559] width 302 height 31
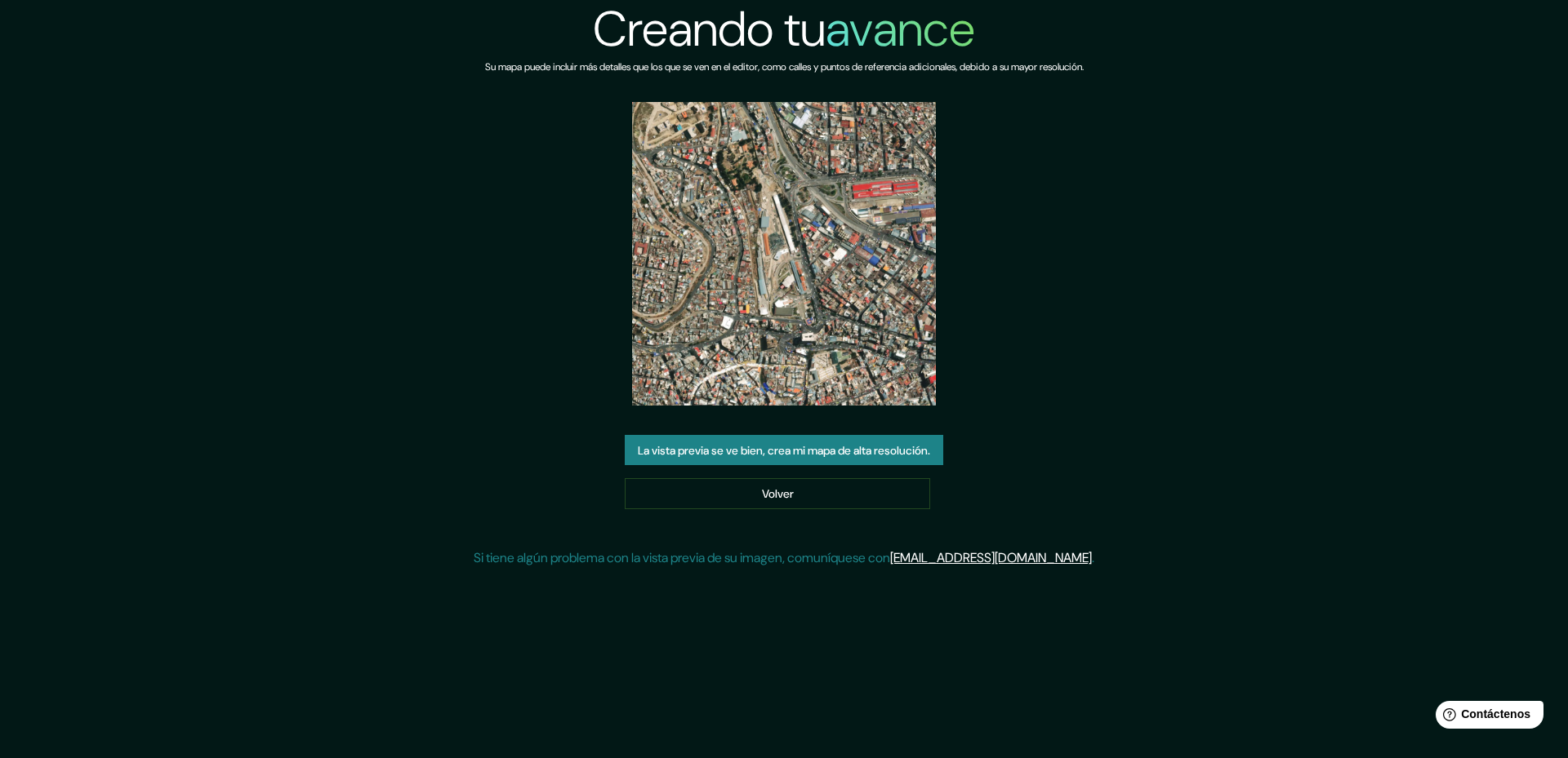
click at [892, 453] on font "La vista previa se ve bien, crea mi mapa de alta resolución." at bounding box center [783, 451] width 292 height 14
